Goal: Task Accomplishment & Management: Use online tool/utility

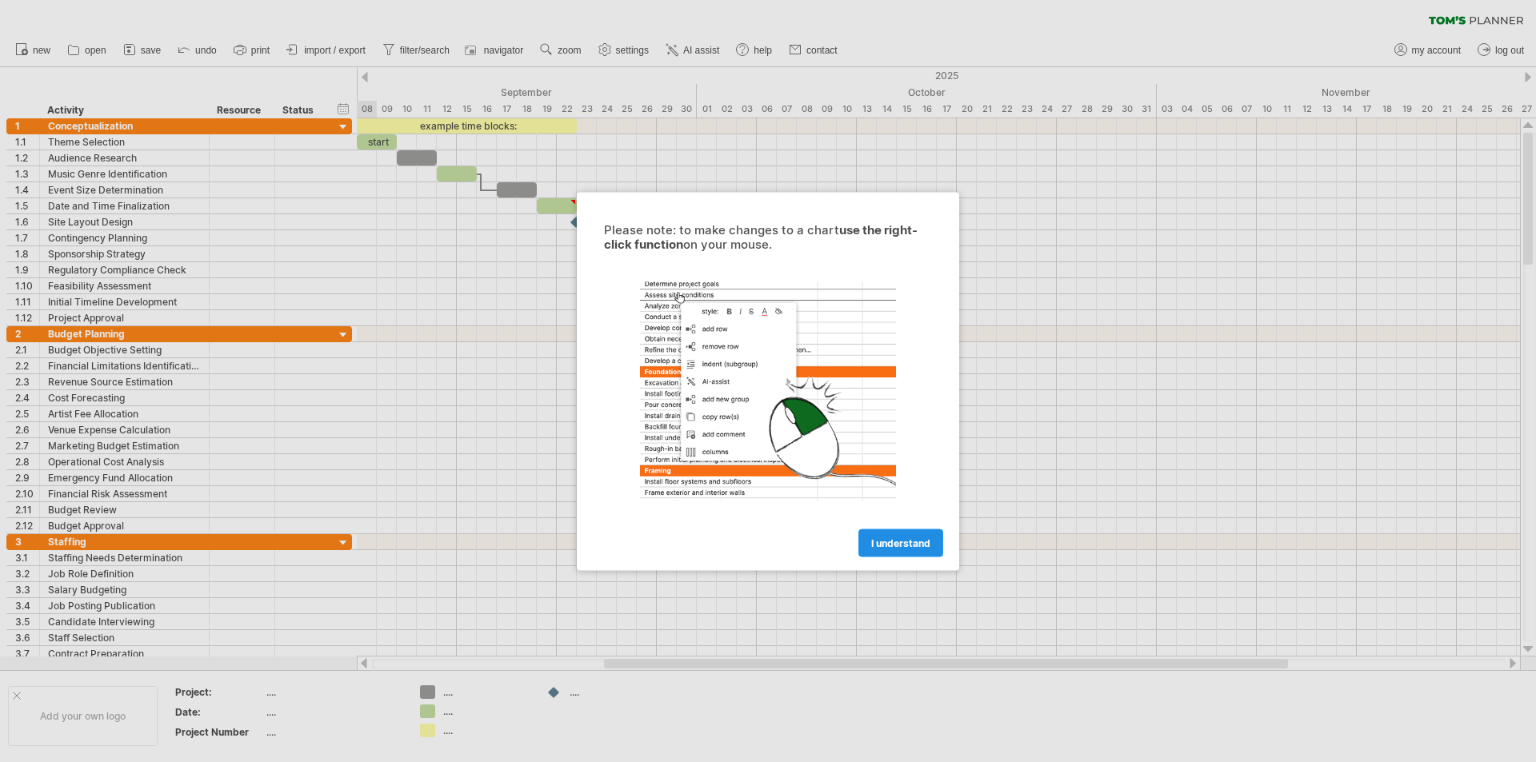
click at [901, 545] on span "I understand" at bounding box center [900, 543] width 59 height 12
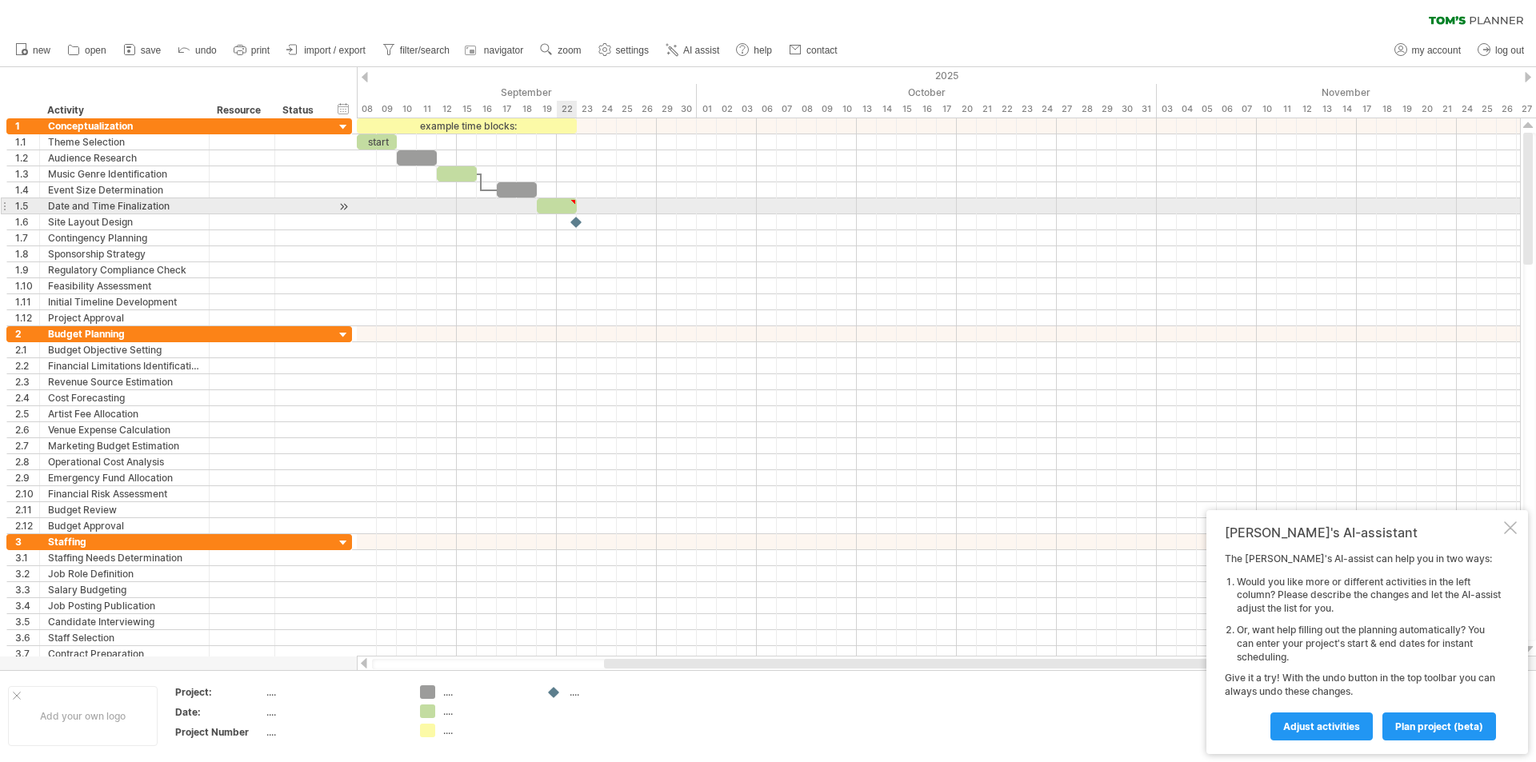
type textarea "**********"
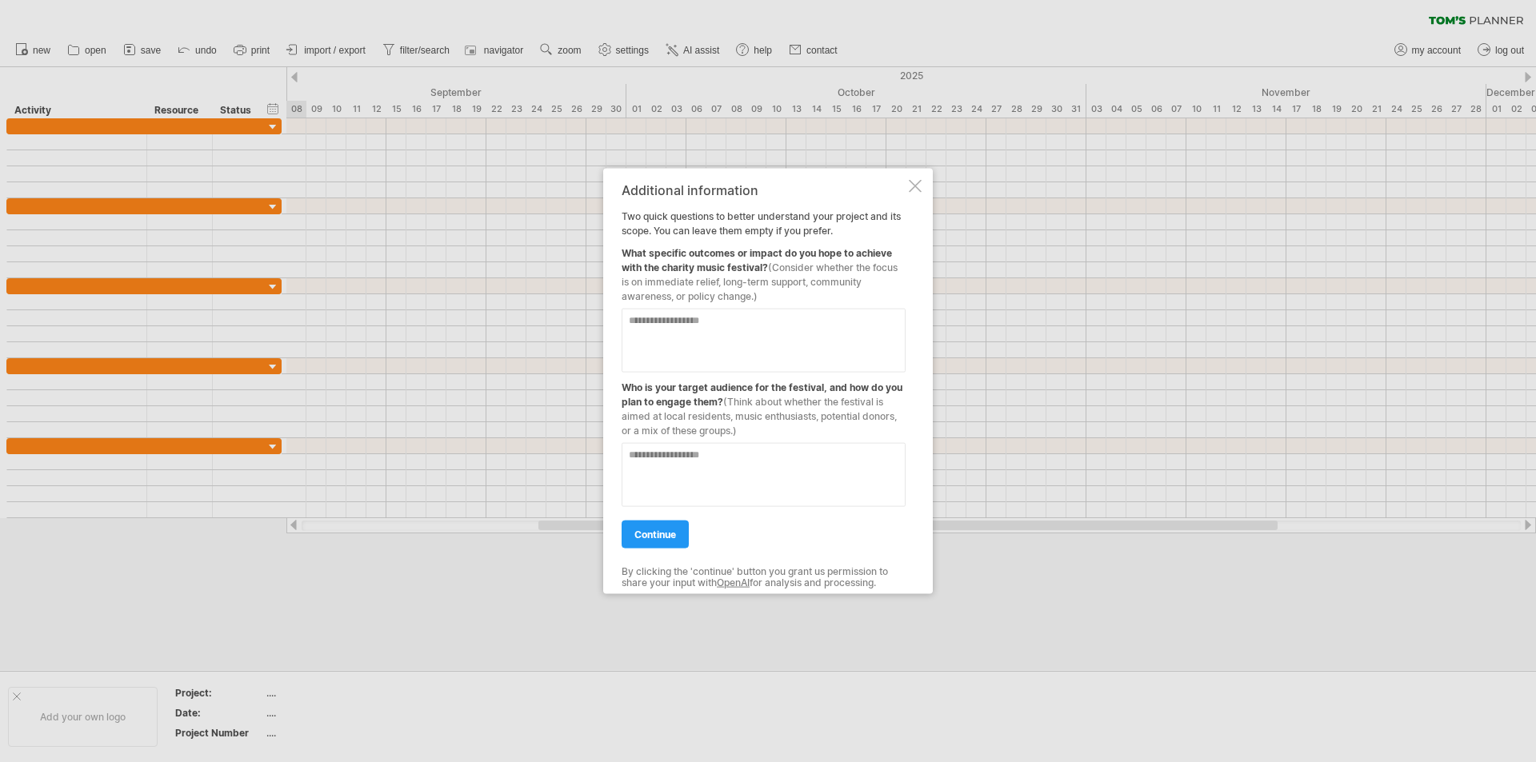
click at [692, 329] on textarea at bounding box center [763, 340] width 284 height 64
type textarea "**********"
click at [657, 451] on textarea at bounding box center [763, 474] width 284 height 64
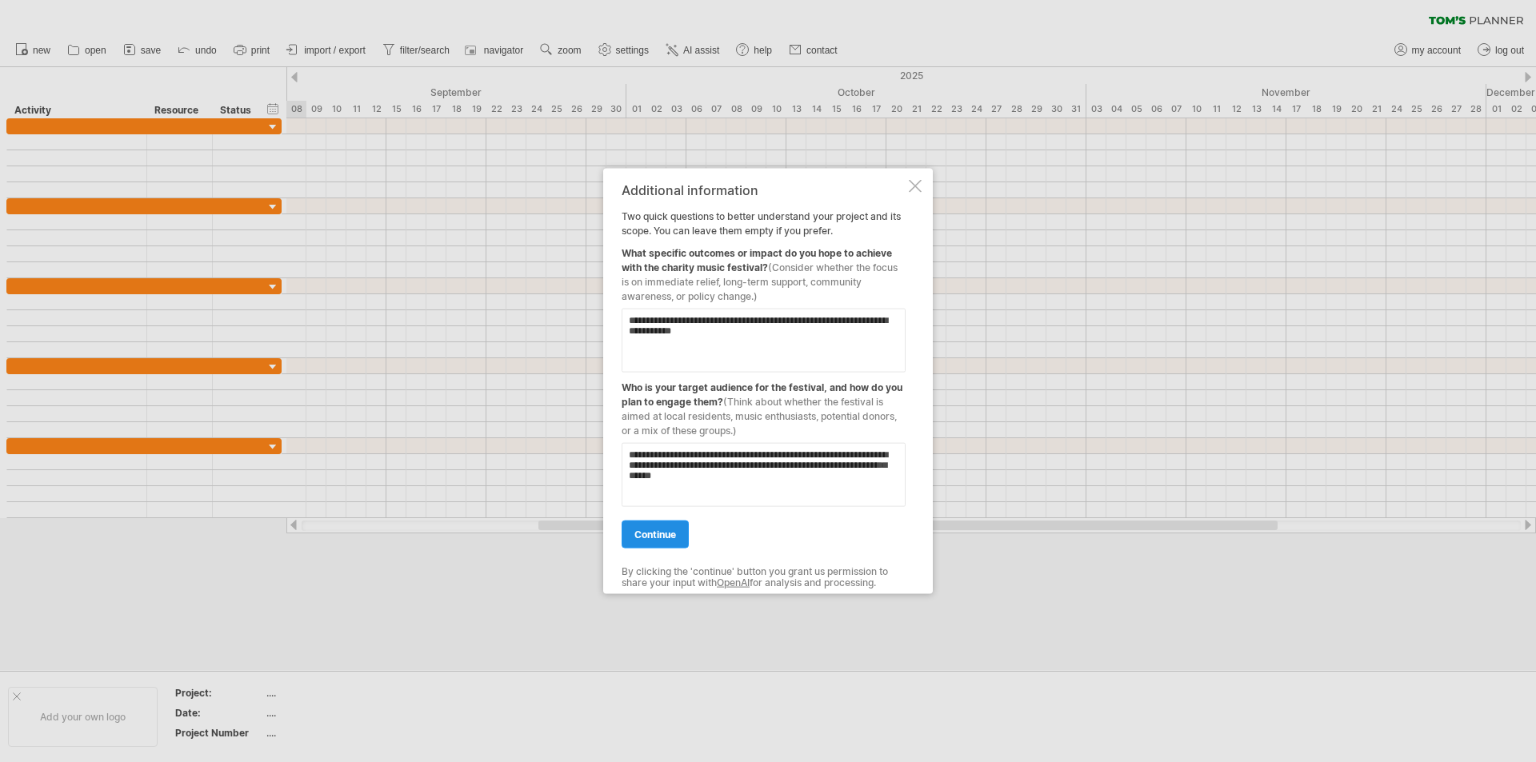
type textarea "**********"
click at [637, 533] on span "continue" at bounding box center [655, 534] width 42 height 12
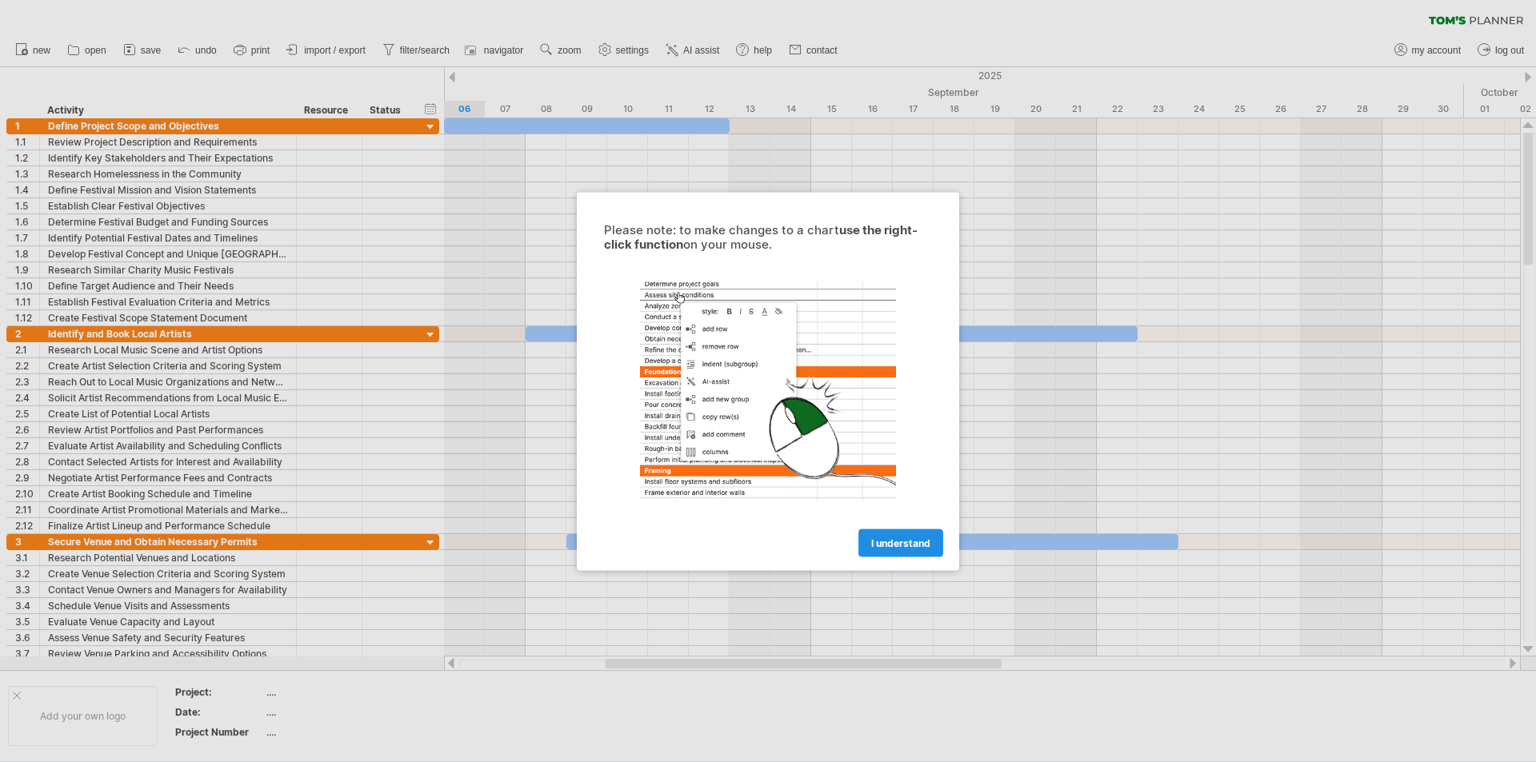
click at [908, 542] on span "I understand" at bounding box center [900, 543] width 59 height 12
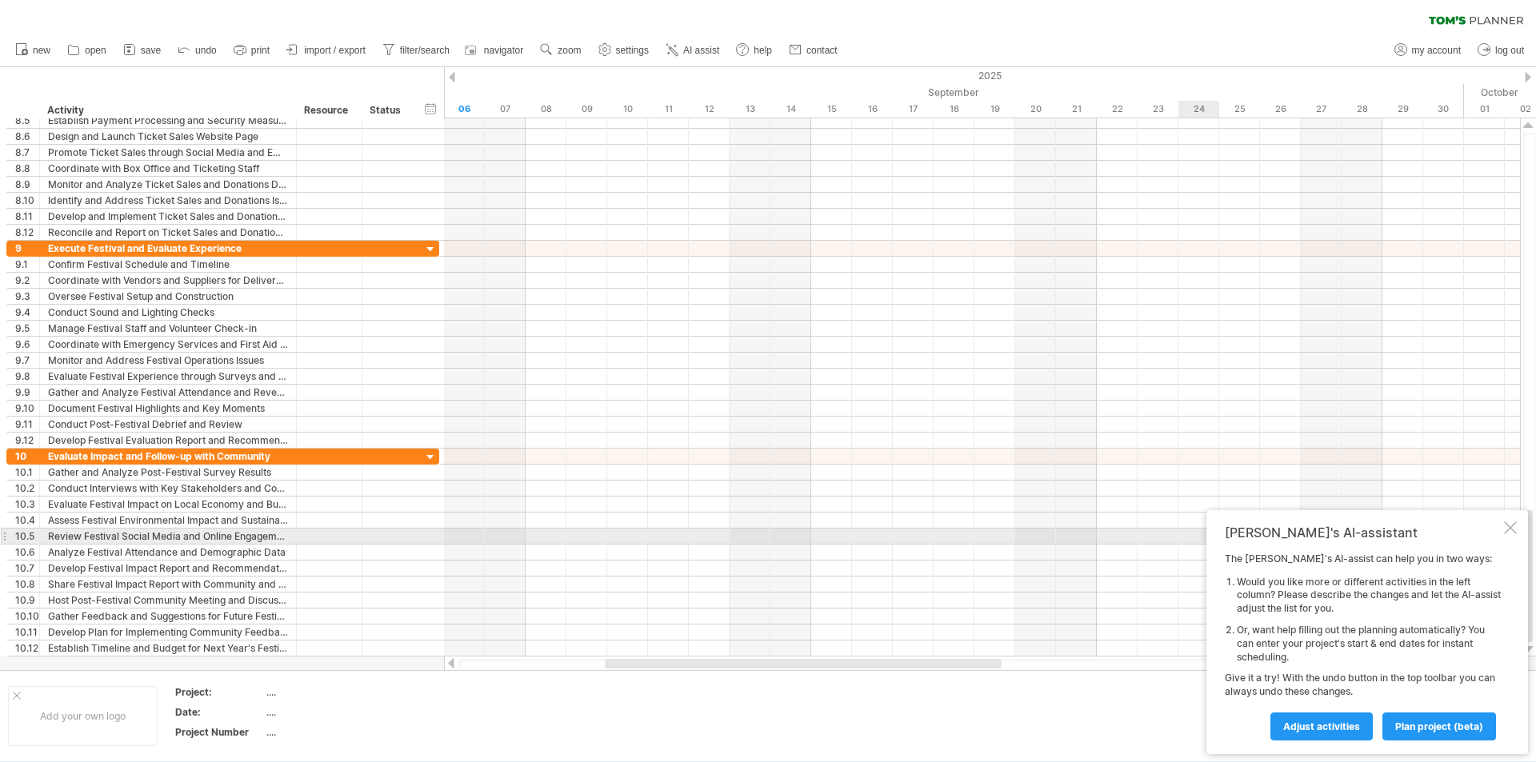
click at [1507, 529] on div at bounding box center [1510, 527] width 13 height 13
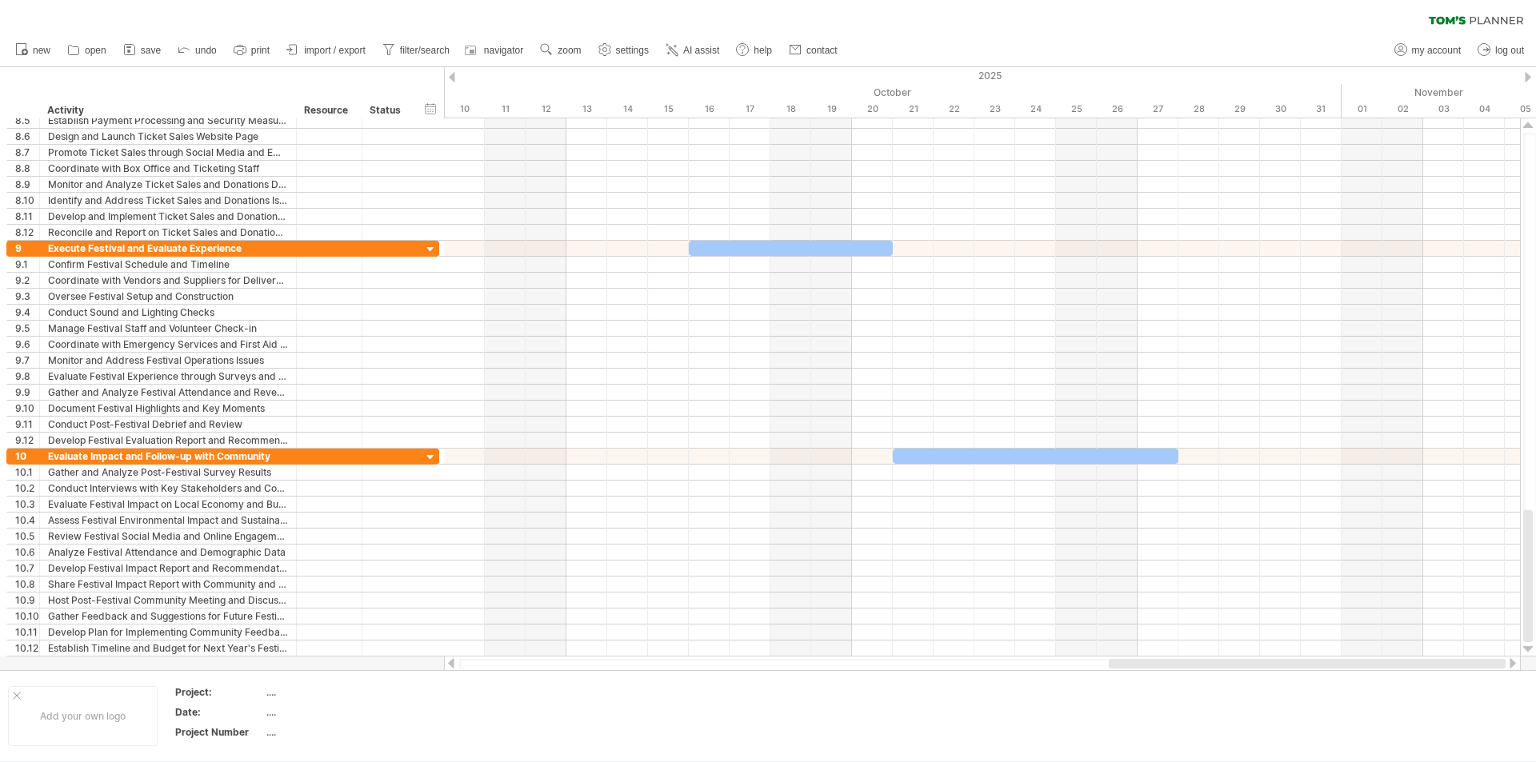
drag, startPoint x: 886, startPoint y: 663, endPoint x: 1393, endPoint y: 661, distance: 507.0
click at [1393, 661] on div at bounding box center [1306, 664] width 397 height 10
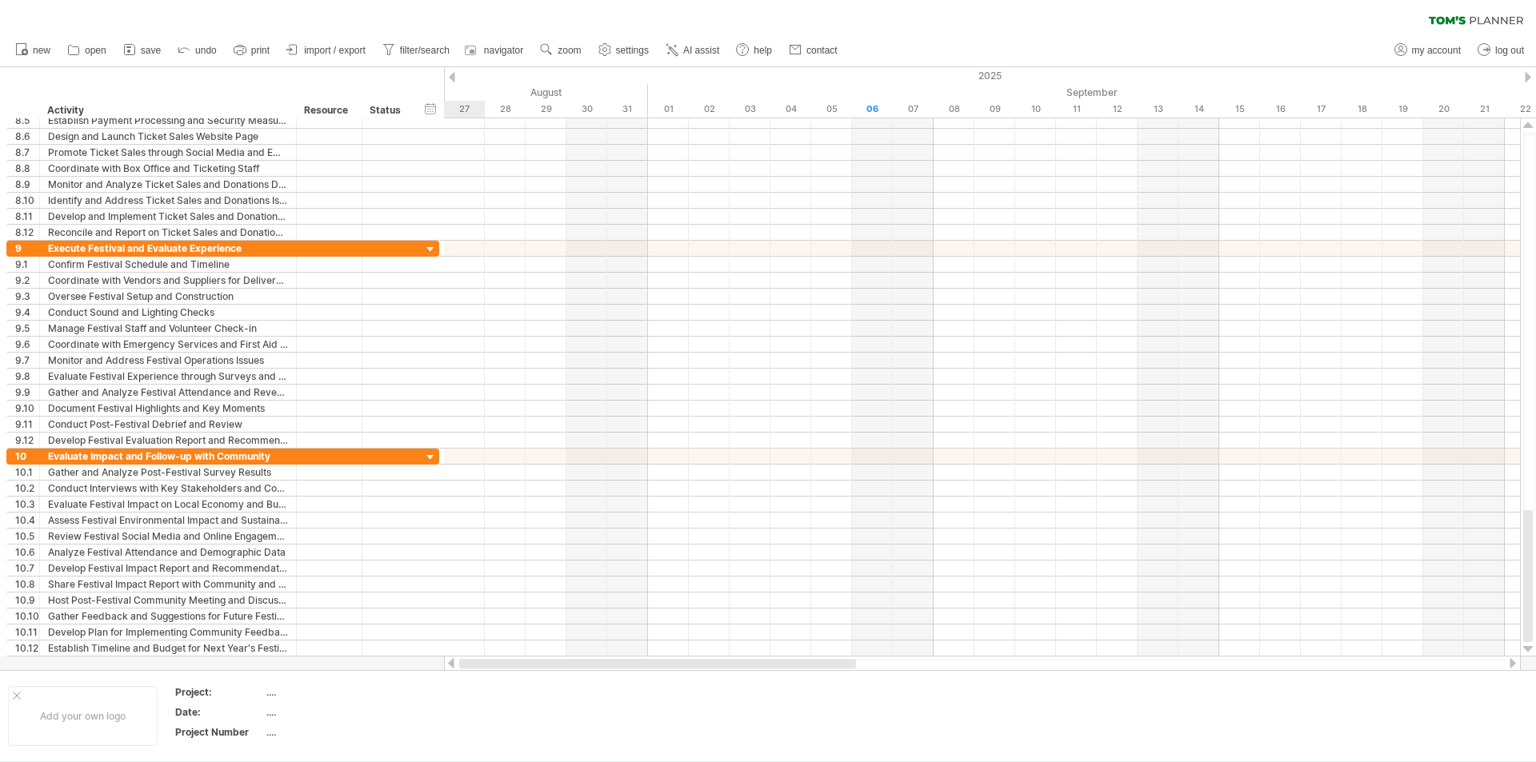
drag, startPoint x: 1393, startPoint y: 661, endPoint x: 722, endPoint y: 773, distance: 680.3
click at [722, 761] on html "progress(100%) Trying to reach [DOMAIN_NAME] Connected again... 0% clear filter…" at bounding box center [768, 382] width 1536 height 765
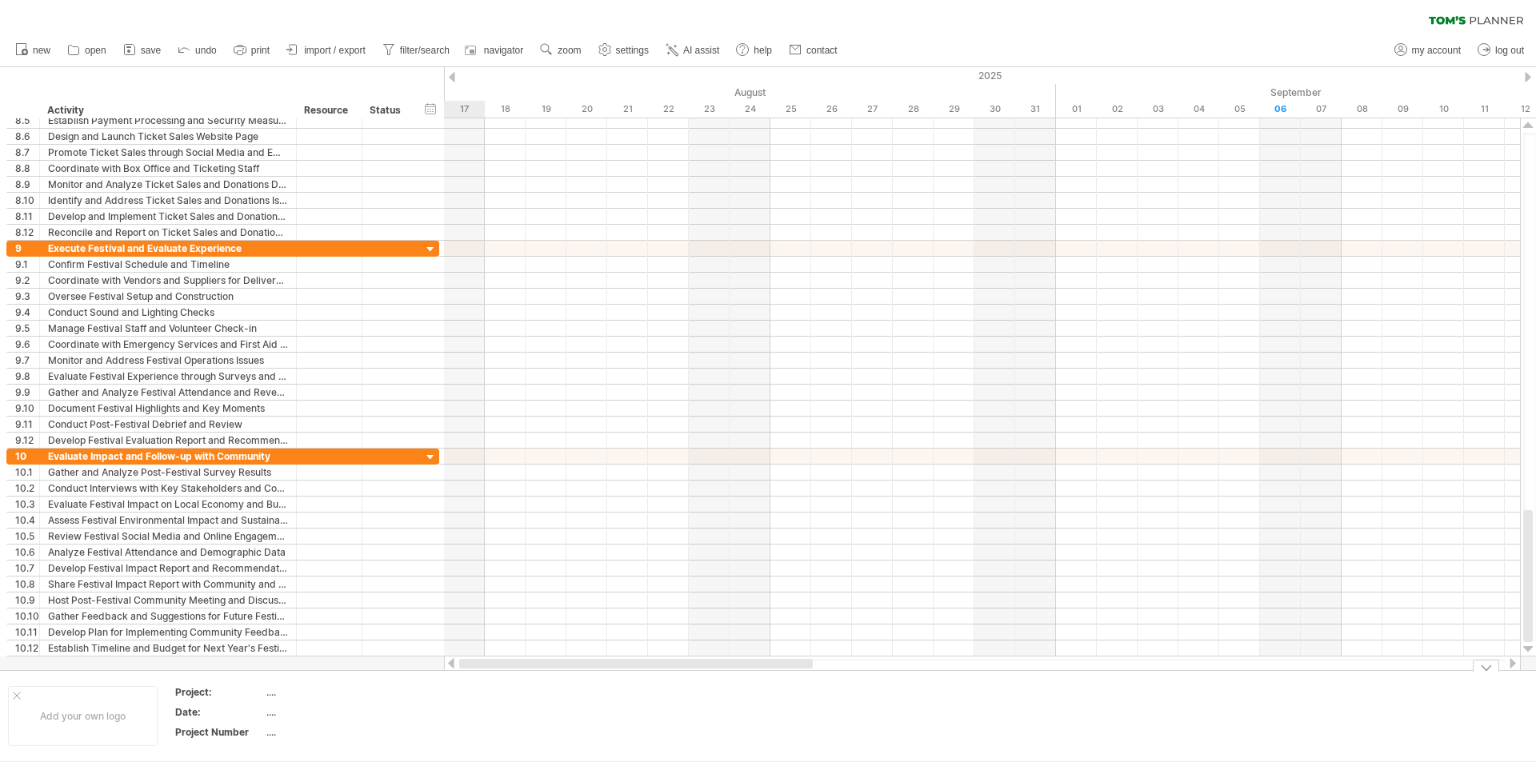
drag, startPoint x: 805, startPoint y: 665, endPoint x: 715, endPoint y: 725, distance: 108.5
click at [719, 725] on div "Trying to reach [DOMAIN_NAME] Connected again... 0% clear filter new 1" at bounding box center [768, 381] width 1536 height 762
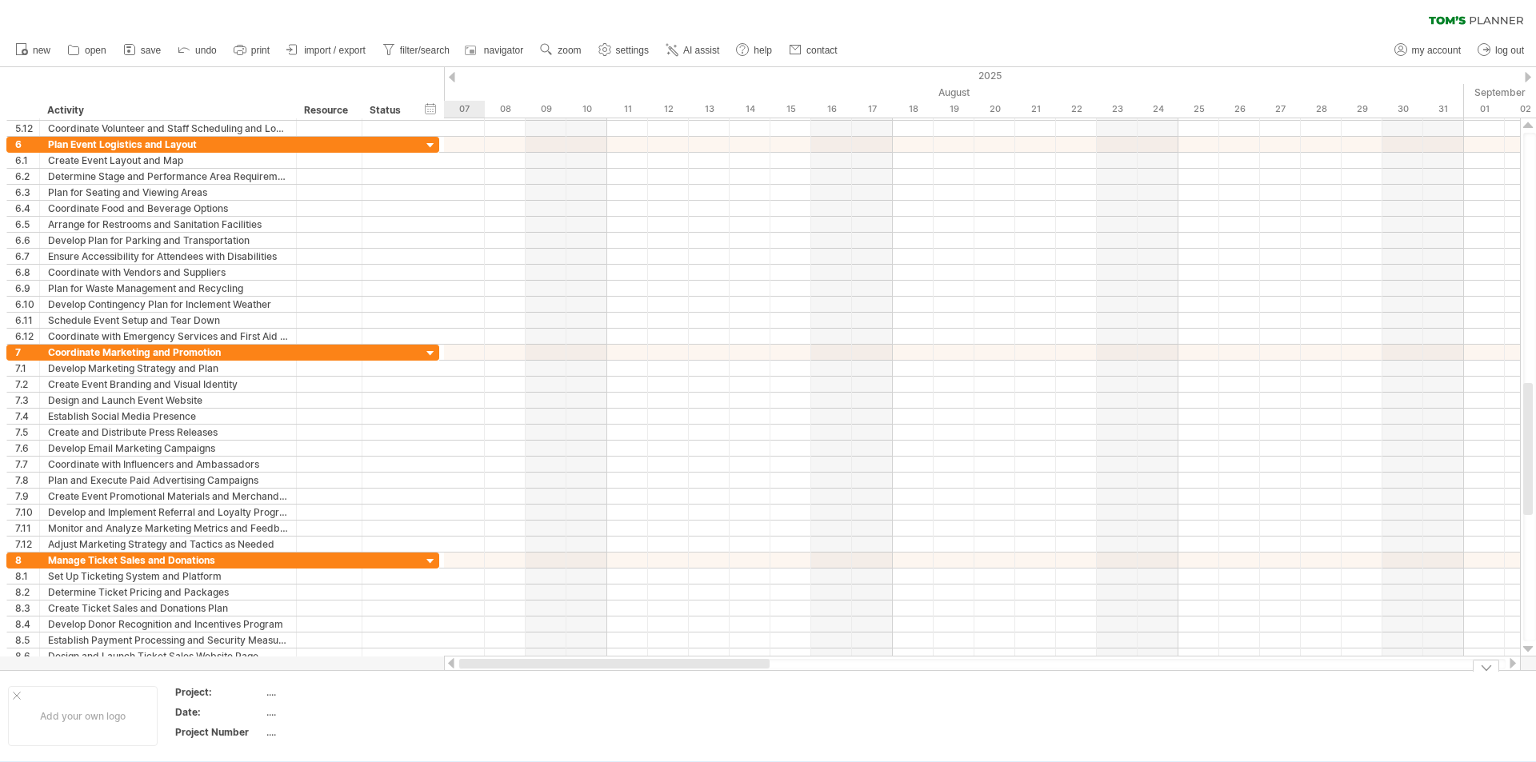
drag, startPoint x: 700, startPoint y: 666, endPoint x: 539, endPoint y: 737, distance: 175.8
click at [539, 737] on div "Trying to reach [DOMAIN_NAME] Connected again... 0% clear filter new 1" at bounding box center [768, 381] width 1536 height 762
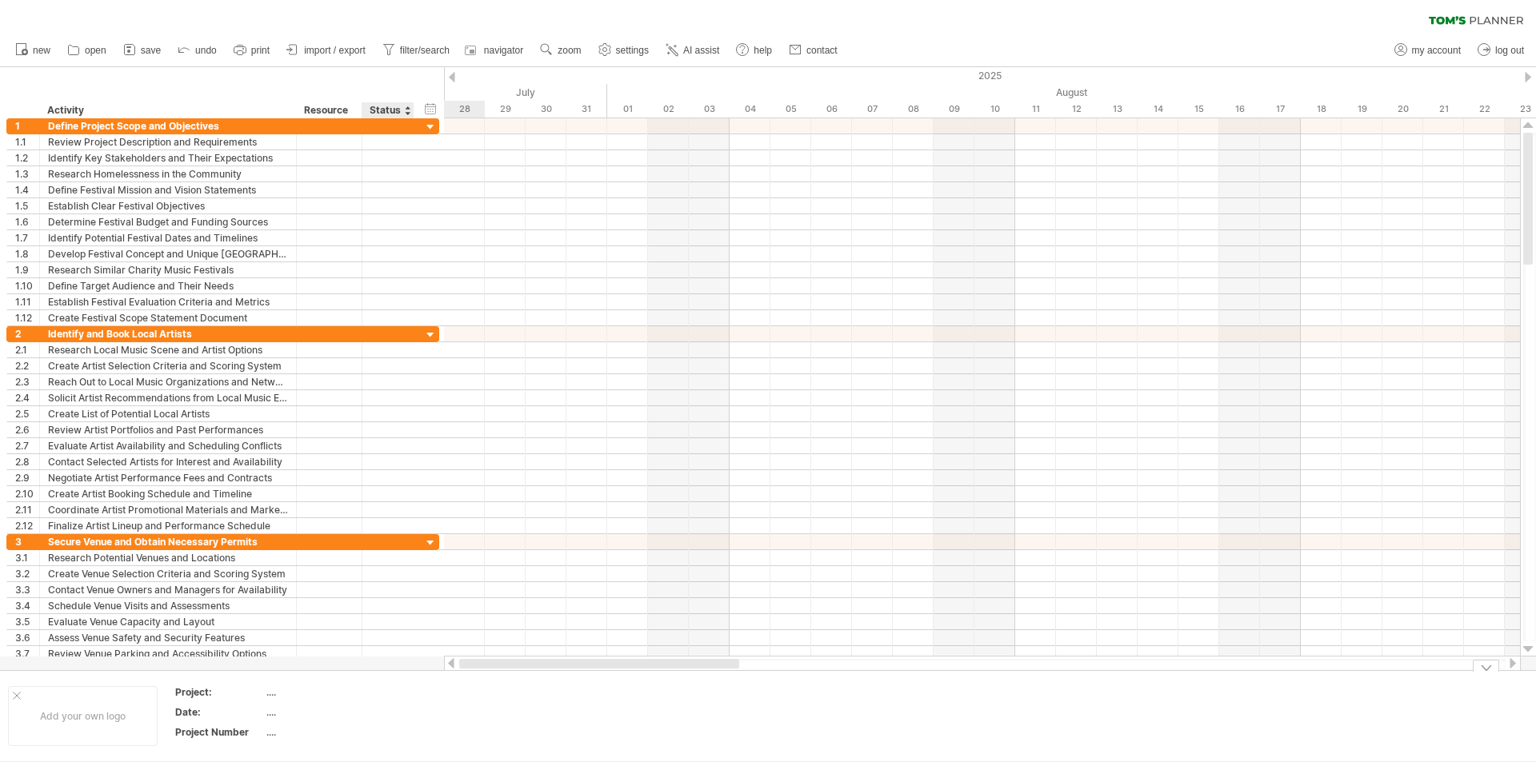
drag, startPoint x: 573, startPoint y: 662, endPoint x: 398, endPoint y: 685, distance: 175.8
click at [401, 684] on div "Trying to reach [DOMAIN_NAME] Connected again... 0% clear filter new 1" at bounding box center [768, 381] width 1536 height 762
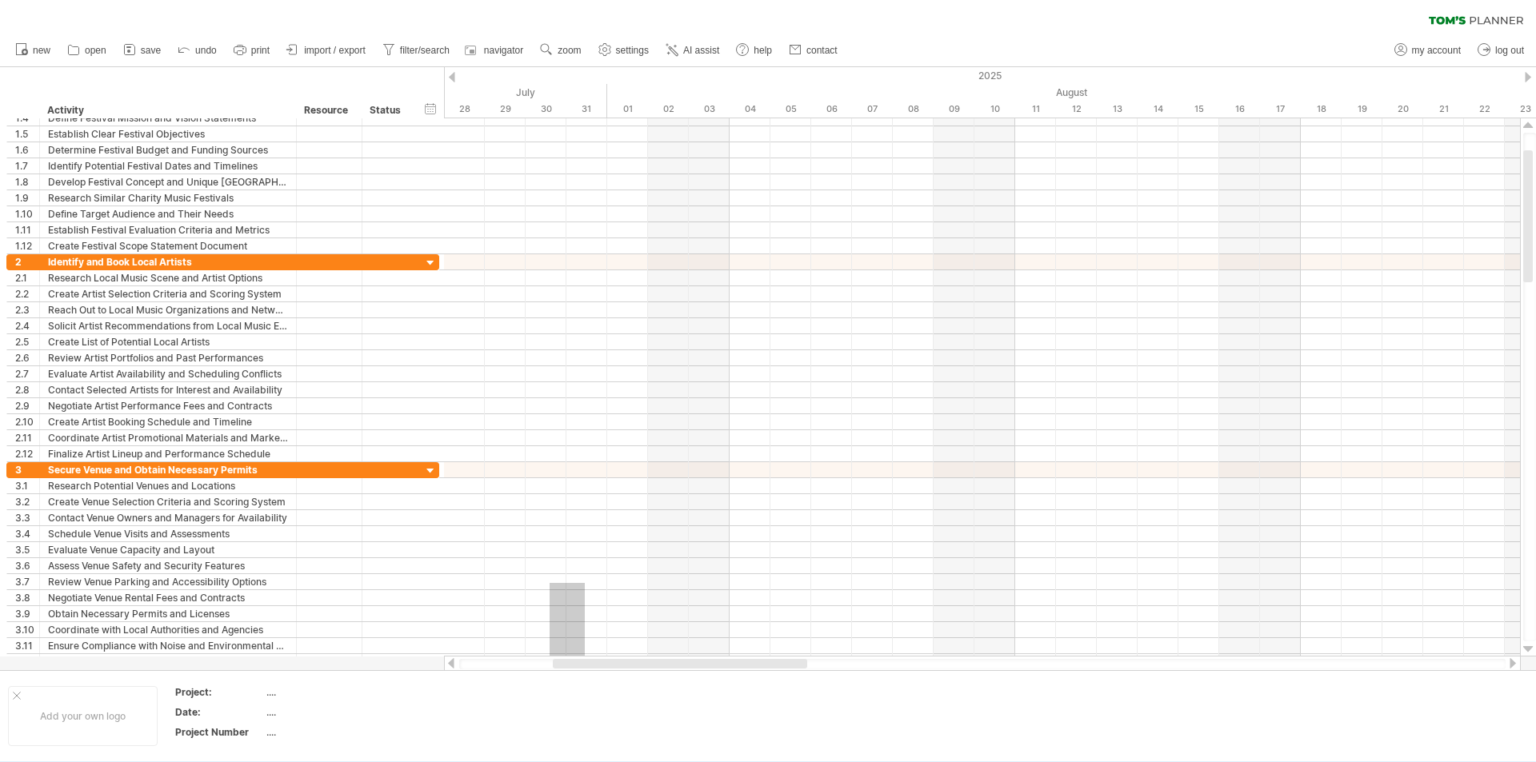
drag, startPoint x: 585, startPoint y: 655, endPoint x: 549, endPoint y: 660, distance: 36.3
click at [549, 660] on div "Trying to reach [DOMAIN_NAME] Connected again... 0% clear filter new 1" at bounding box center [768, 381] width 1536 height 762
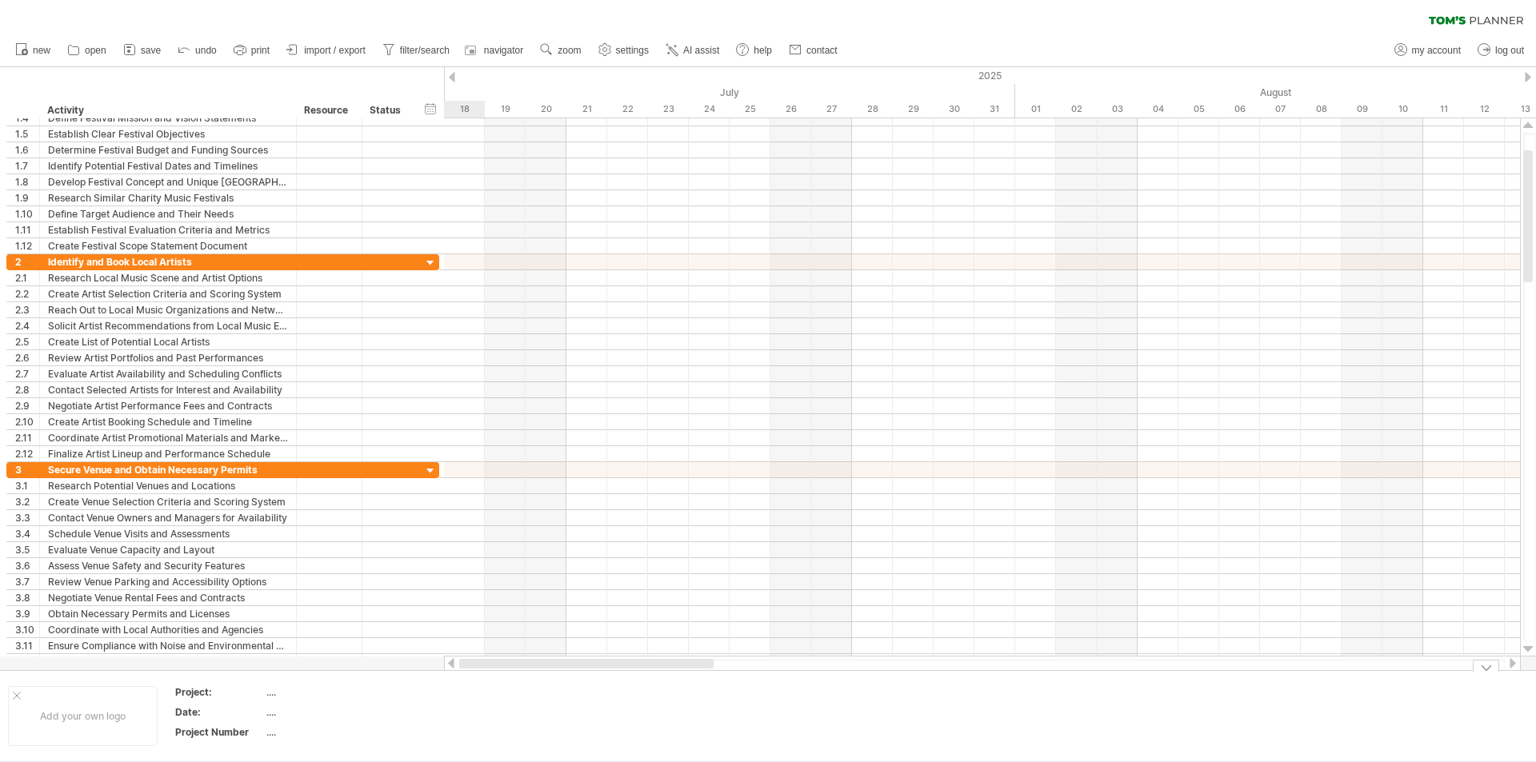
drag, startPoint x: 599, startPoint y: 665, endPoint x: 442, endPoint y: 678, distance: 157.3
click at [442, 678] on div "Trying to reach [DOMAIN_NAME] Connected again... 0% clear filter new 1" at bounding box center [768, 381] width 1536 height 762
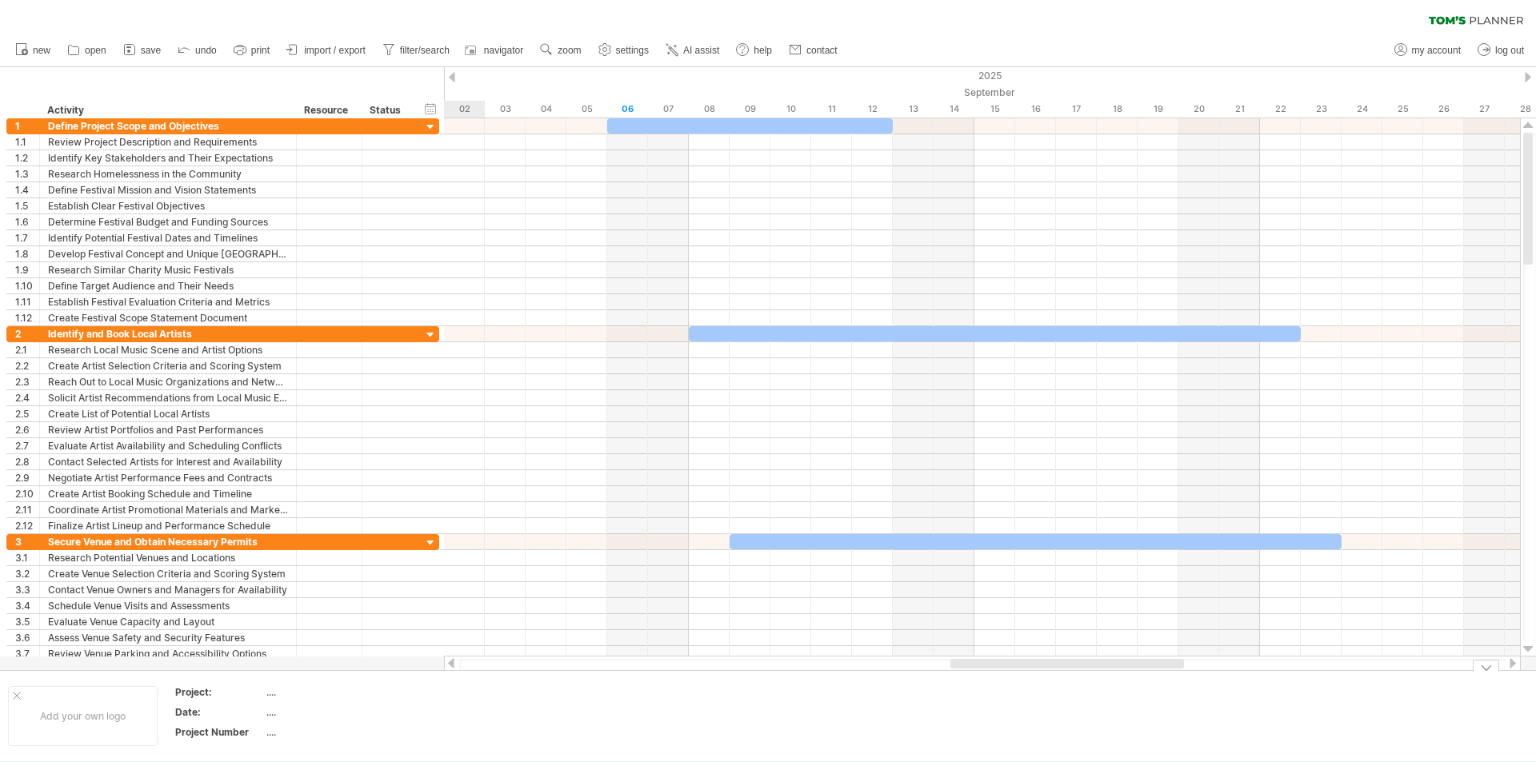
drag, startPoint x: 576, startPoint y: 661, endPoint x: 981, endPoint y: 676, distance: 405.7
click at [981, 676] on div "Trying to reach [DOMAIN_NAME] Connected again... 0% clear filter new 1" at bounding box center [768, 381] width 1536 height 762
